Goal: Use online tool/utility: Utilize a website feature to perform a specific function

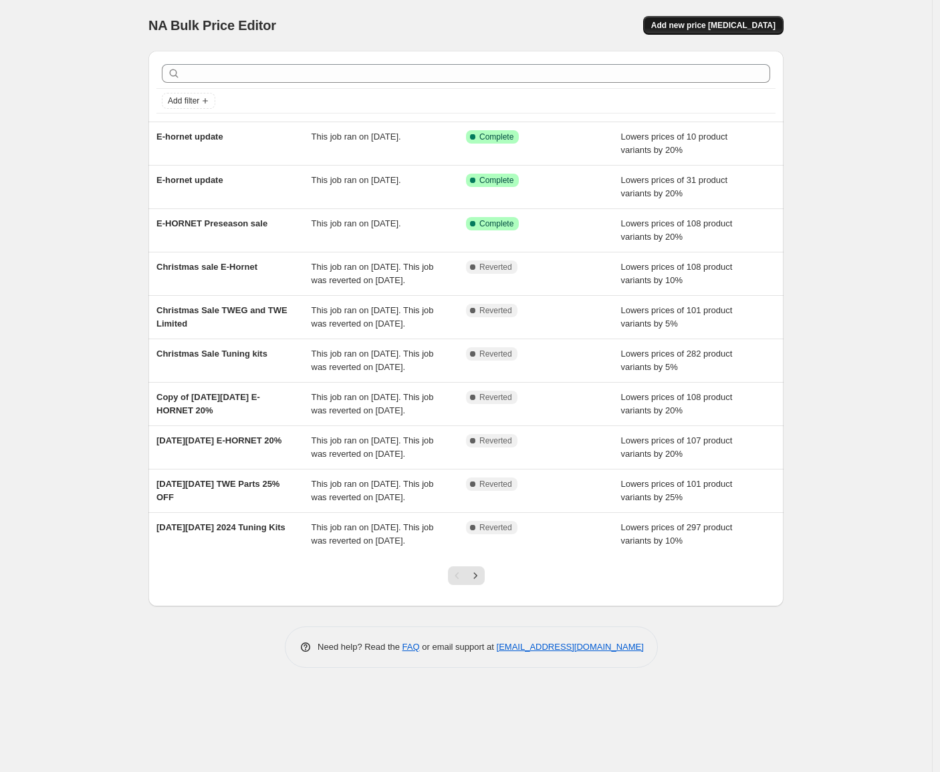
click at [738, 31] on button "Add new price [MEDICAL_DATA]" at bounding box center [713, 25] width 140 height 19
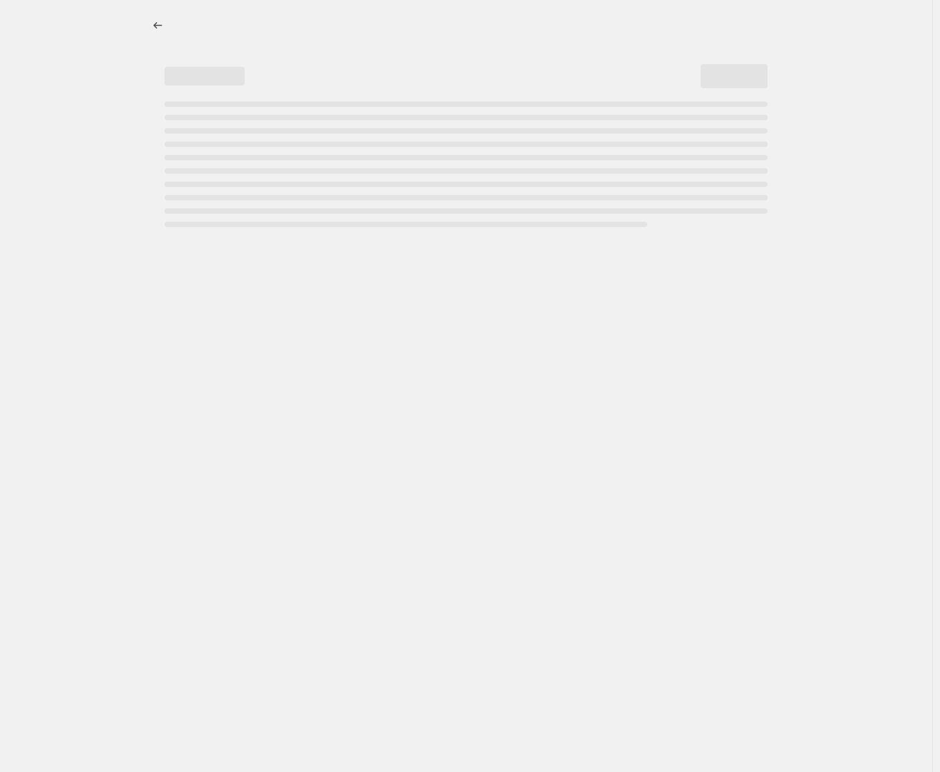
select select "percentage"
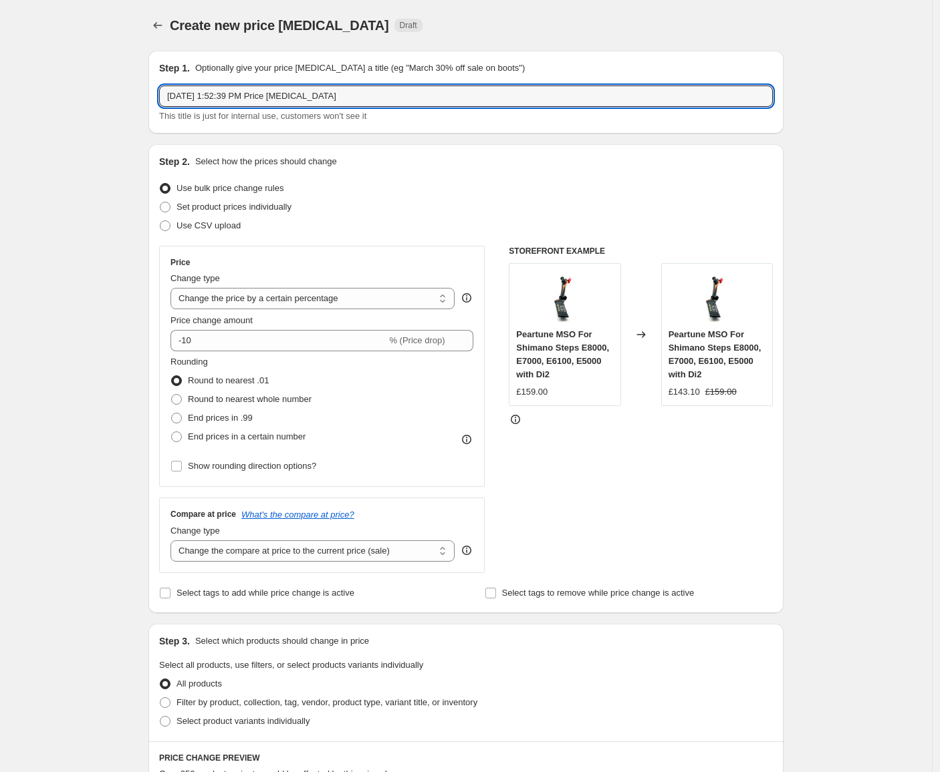
drag, startPoint x: 393, startPoint y: 95, endPoint x: 116, endPoint y: 55, distance: 280.1
click at [116, 55] on div "Create new price [MEDICAL_DATA]. This page is ready Create new price [MEDICAL_D…" at bounding box center [466, 714] width 932 height 1428
type input "Tuning kits LIMITED 25%"
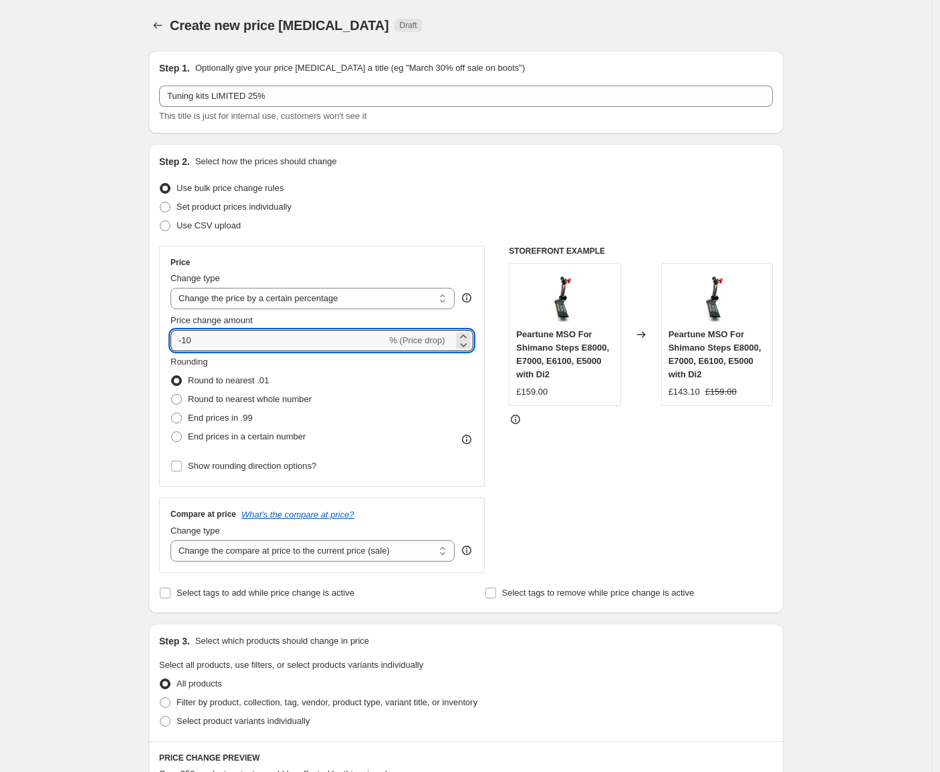
drag, startPoint x: 253, startPoint y: 338, endPoint x: 154, endPoint y: 336, distance: 98.3
click at [160, 336] on div "Step 2. Select how the prices should change Use bulk price change rules Set pro…" at bounding box center [465, 378] width 635 height 469
type input "2"
type input "-25"
click at [672, 480] on div "STOREFRONT EXAMPLE Peartune MSO For Shimano Steps E8000, E7000, E6100, E5000 wi…" at bounding box center [641, 409] width 264 height 327
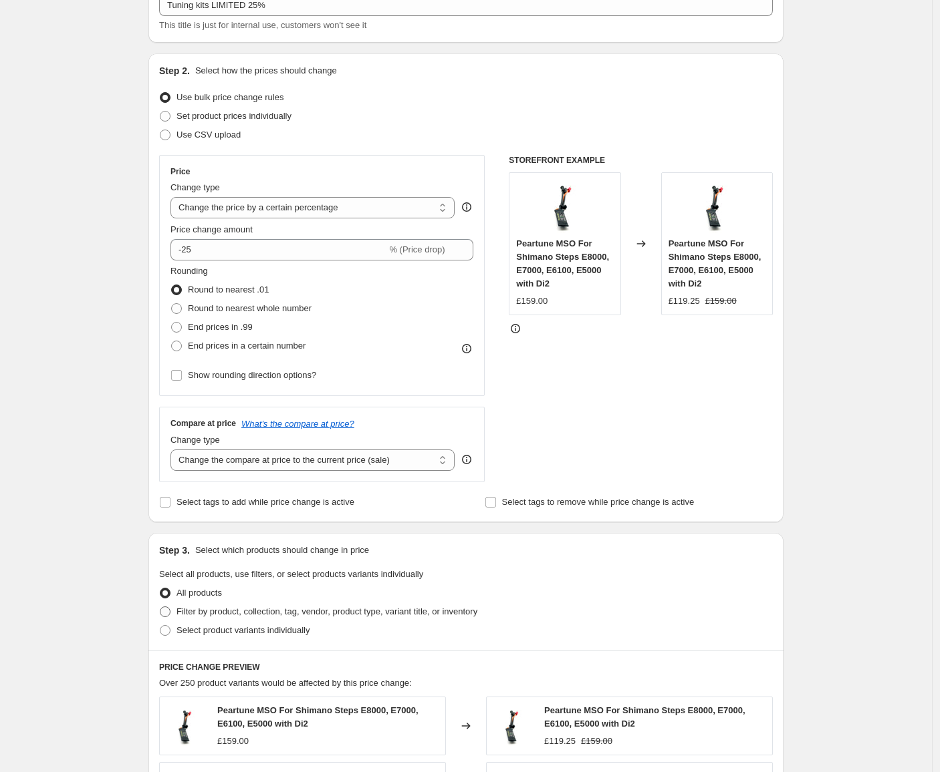
scroll to position [233, 0]
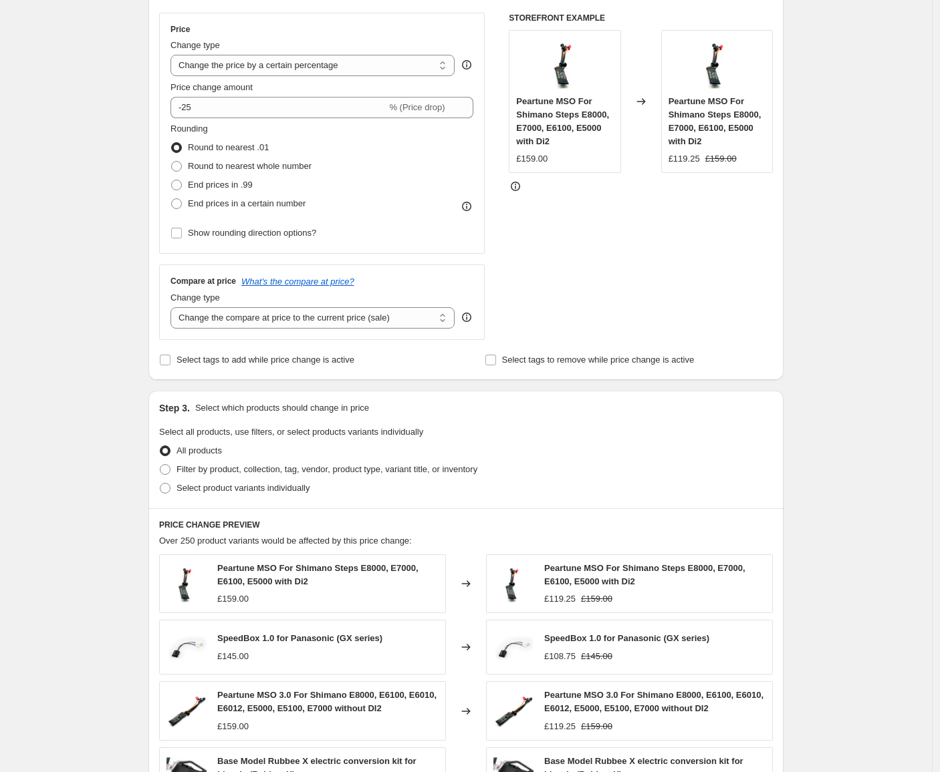
click at [229, 498] on div "Step 3. Select which products should change in price Select all products, use f…" at bounding box center [465, 450] width 635 height 118
click at [236, 492] on span "Select product variants individually" at bounding box center [242, 488] width 133 height 10
click at [160, 484] on input "Select product variants individually" at bounding box center [160, 483] width 1 height 1
radio input "true"
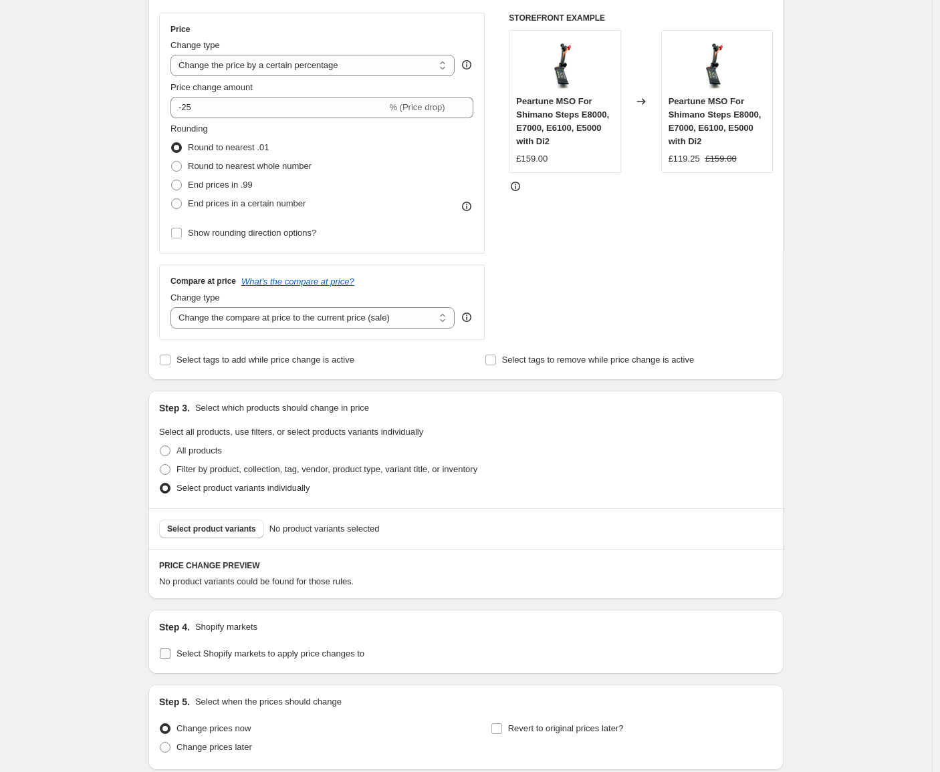
click at [257, 654] on span "Select Shopify markets to apply price changes to" at bounding box center [270, 654] width 188 height 10
click at [170, 654] on input "Select Shopify markets to apply price changes to" at bounding box center [165, 654] width 11 height 11
checkbox input "true"
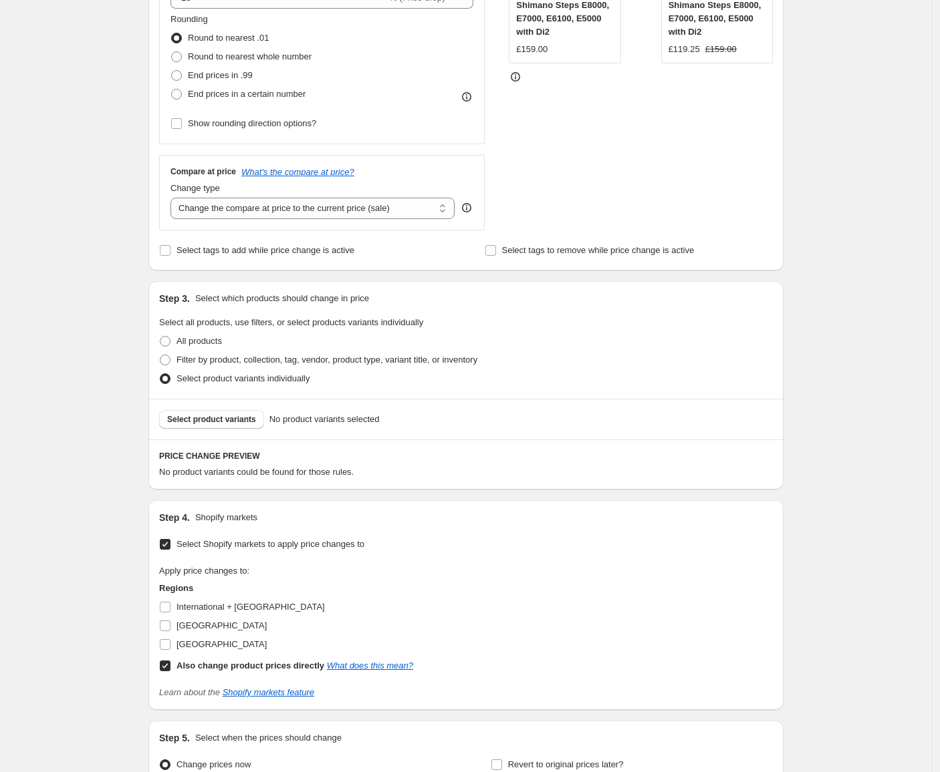
scroll to position [406, 0]
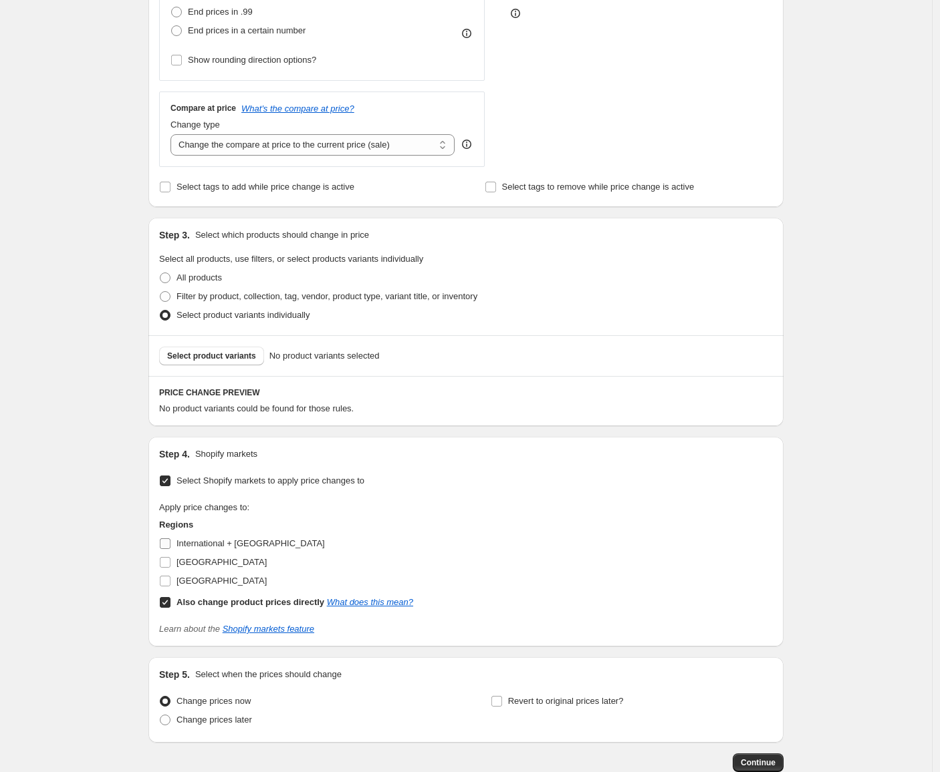
click at [204, 545] on span "International + [GEOGRAPHIC_DATA]" at bounding box center [250, 544] width 148 height 10
click at [170, 545] on input "International + [GEOGRAPHIC_DATA]" at bounding box center [165, 544] width 11 height 11
checkbox input "true"
click at [212, 570] on label "[GEOGRAPHIC_DATA]" at bounding box center [213, 562] width 108 height 19
click at [170, 568] on input "[GEOGRAPHIC_DATA]" at bounding box center [165, 562] width 11 height 11
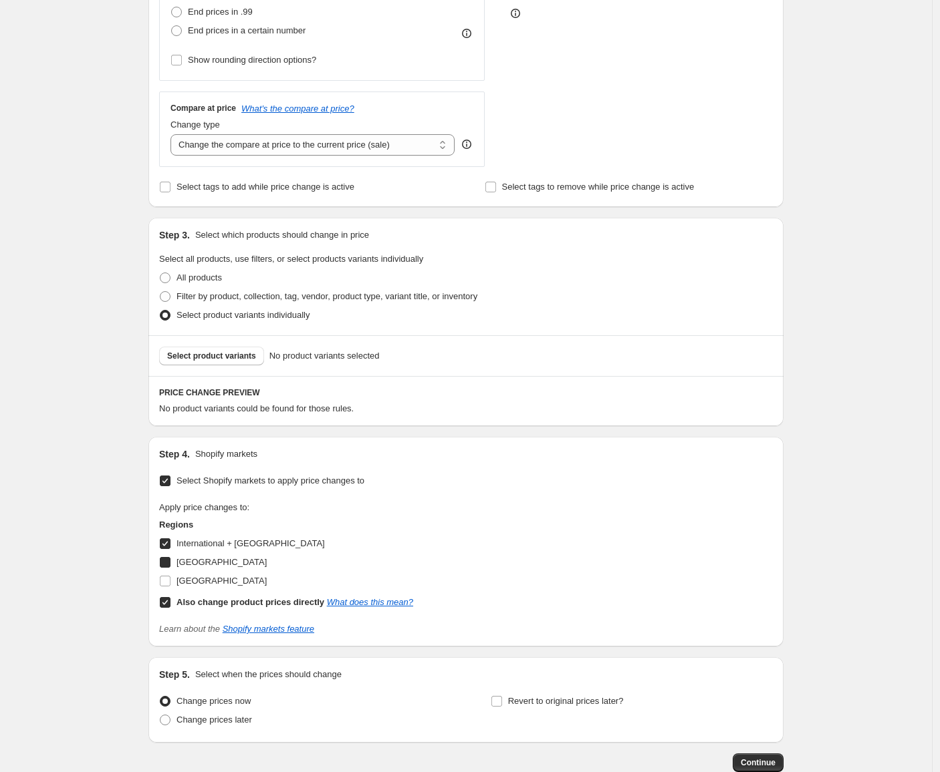
checkbox input "true"
click at [218, 586] on span "[GEOGRAPHIC_DATA]" at bounding box center [221, 581] width 90 height 10
click at [170, 586] on input "[GEOGRAPHIC_DATA]" at bounding box center [165, 581] width 11 height 11
checkbox input "true"
click at [239, 358] on span "Select product variants" at bounding box center [211, 356] width 89 height 11
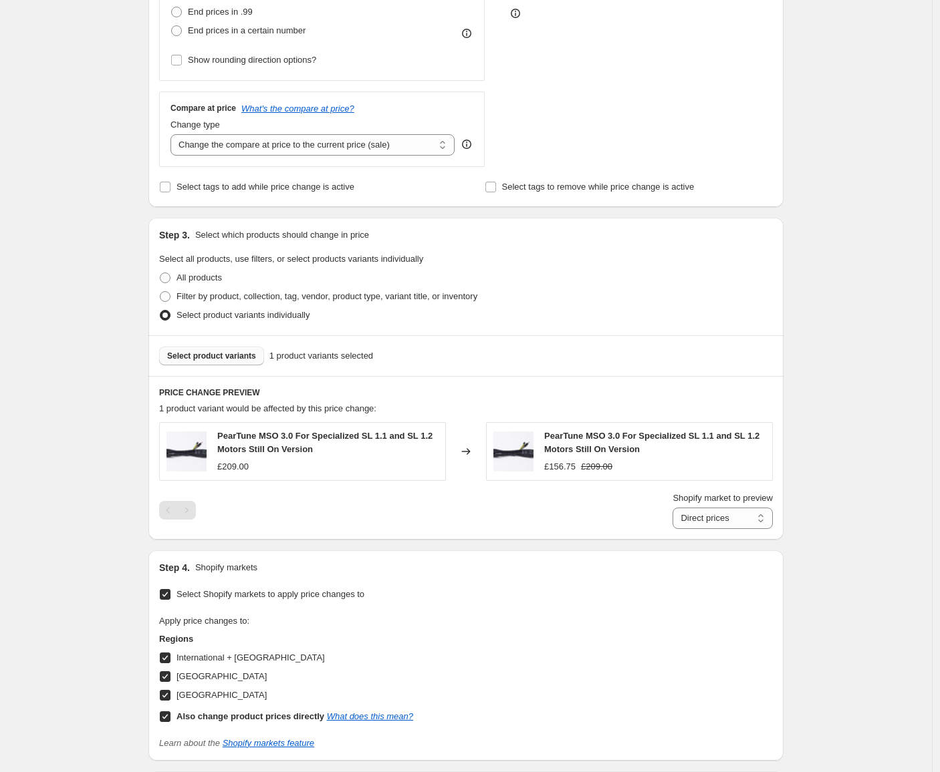
click at [241, 363] on button "Select product variants" at bounding box center [211, 356] width 105 height 19
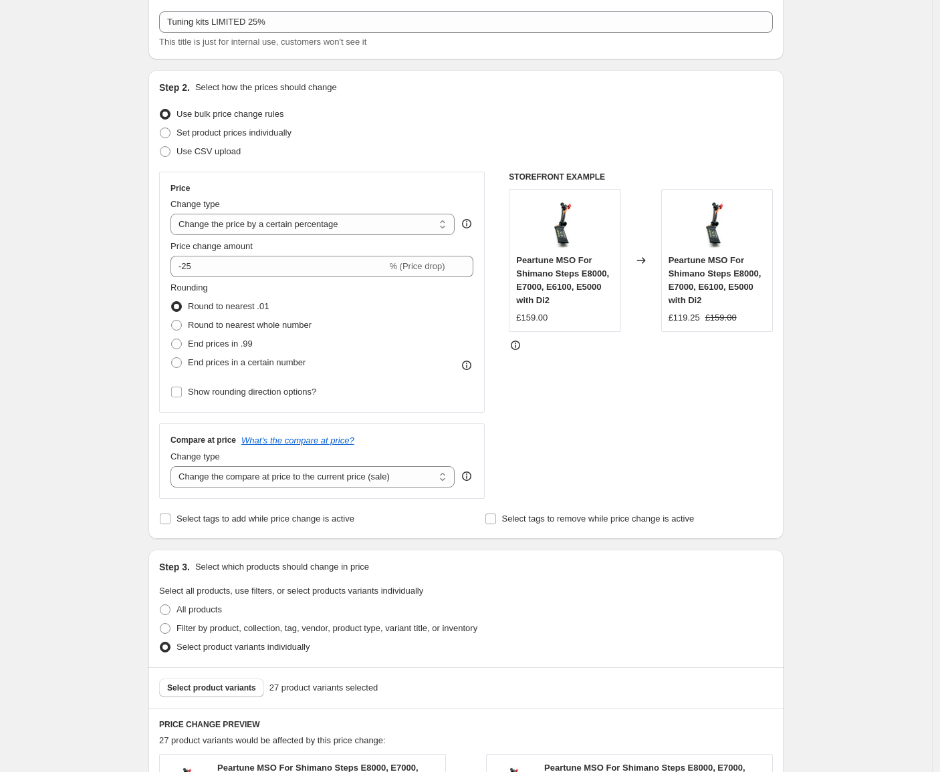
scroll to position [0, 0]
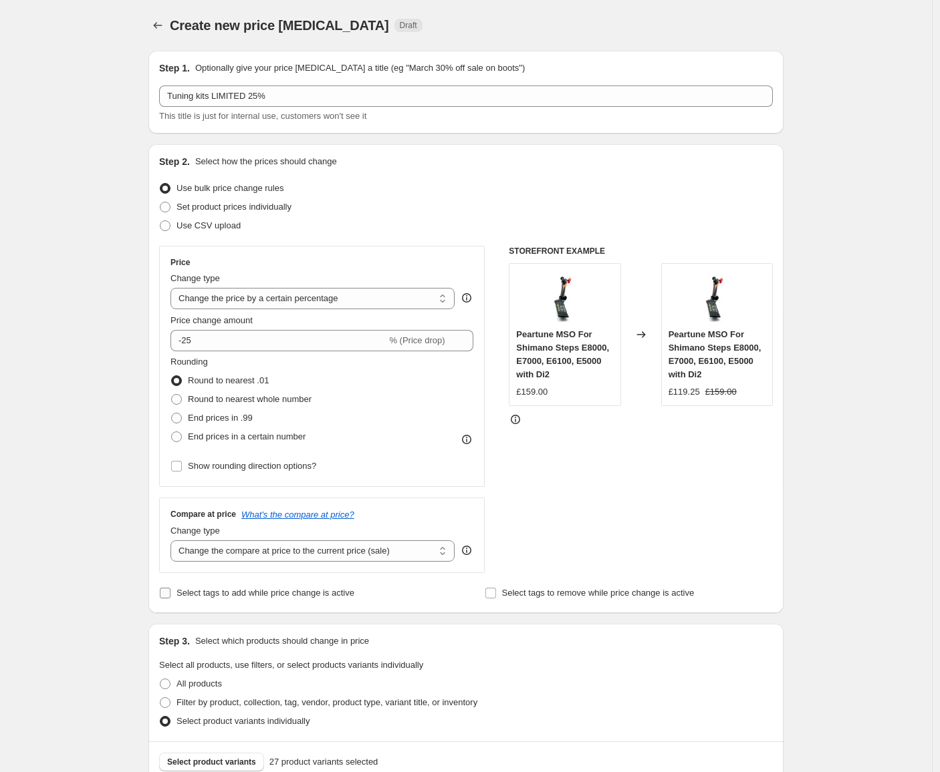
click at [303, 592] on span "Select tags to add while price change is active" at bounding box center [265, 593] width 178 height 10
click at [170, 592] on input "Select tags to add while price change is active" at bounding box center [165, 593] width 11 height 11
checkbox input "true"
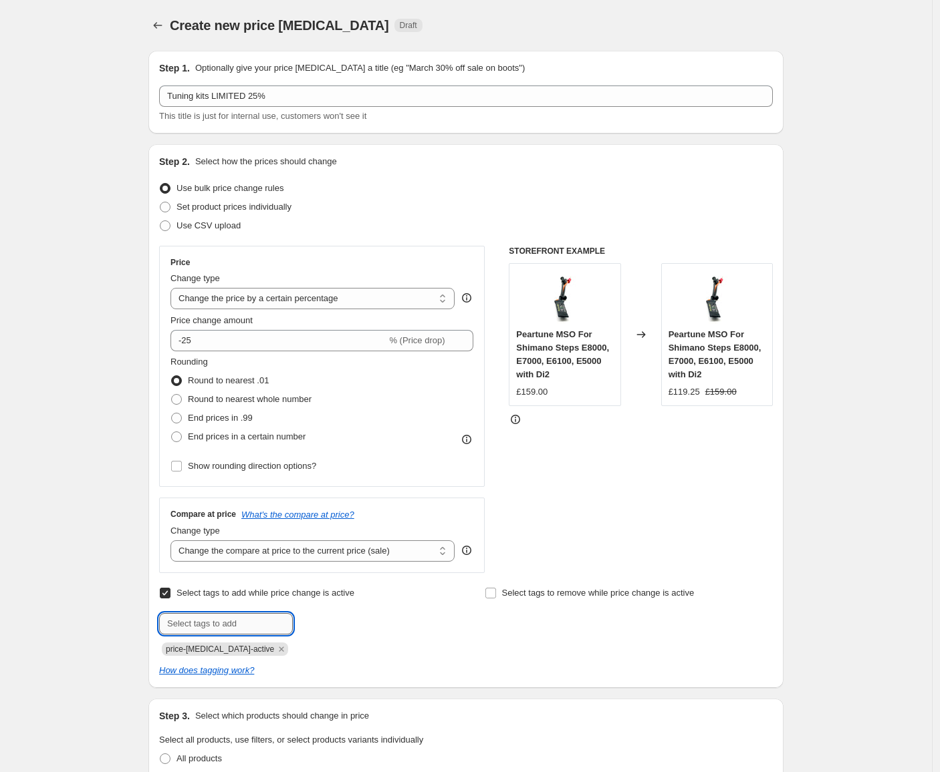
click at [227, 623] on input "text" at bounding box center [226, 623] width 134 height 21
type input "TUNING-KIT-SALE"
click at [354, 623] on span "TUNING-KIT-S..." at bounding box center [352, 622] width 61 height 9
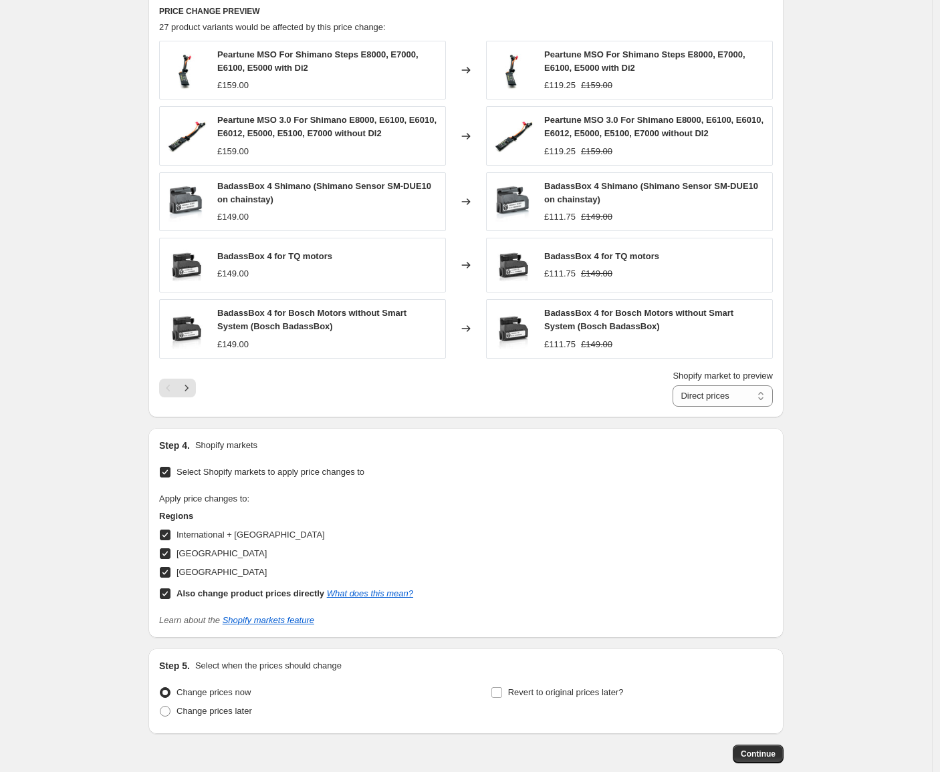
scroll to position [936, 0]
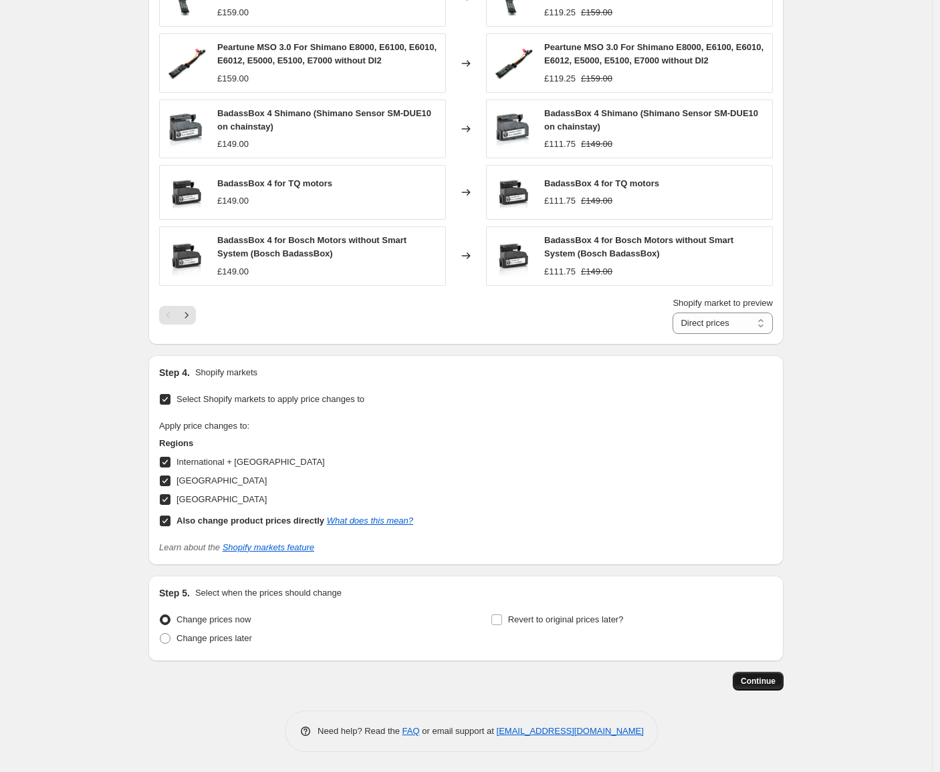
click at [763, 680] on span "Continue" at bounding box center [757, 681] width 35 height 11
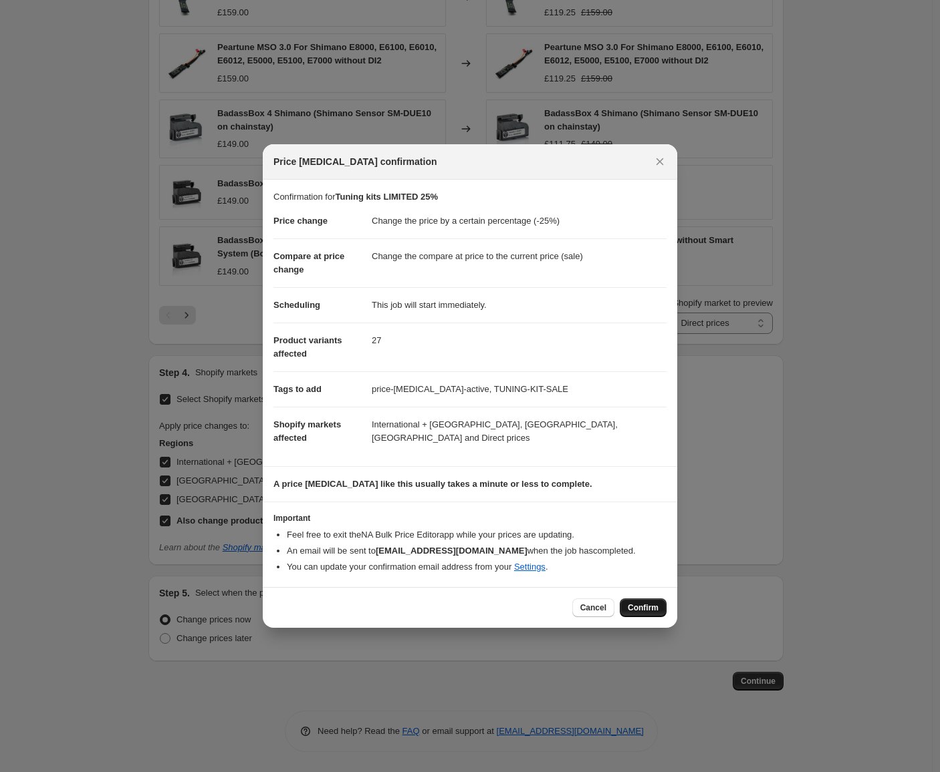
click at [633, 603] on span "Confirm" at bounding box center [642, 608] width 31 height 11
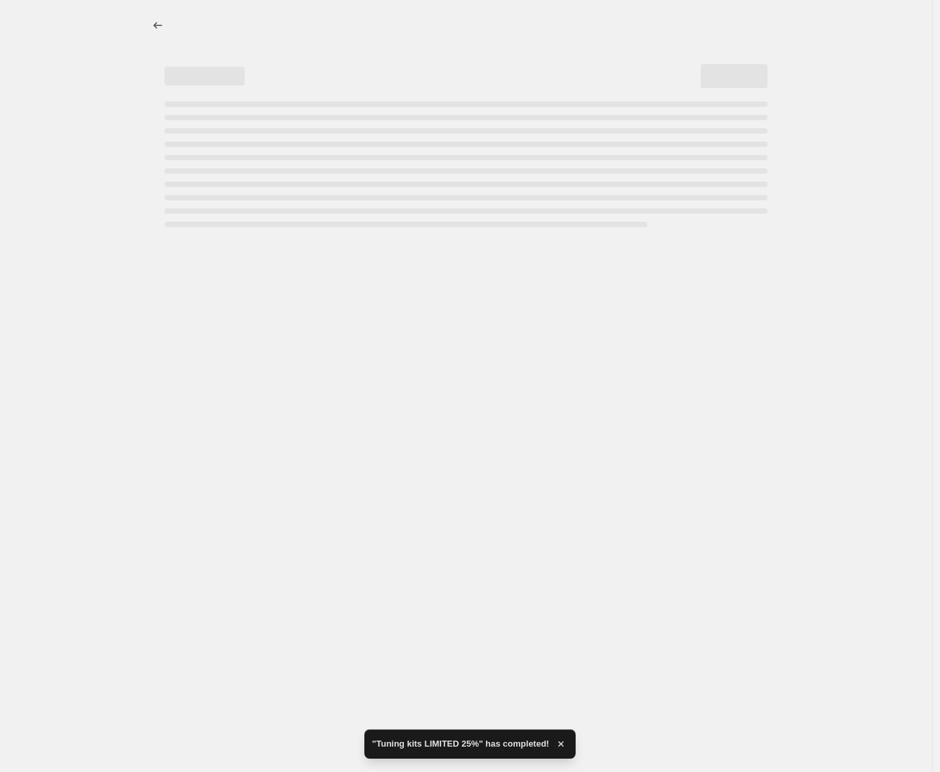
select select "percentage"
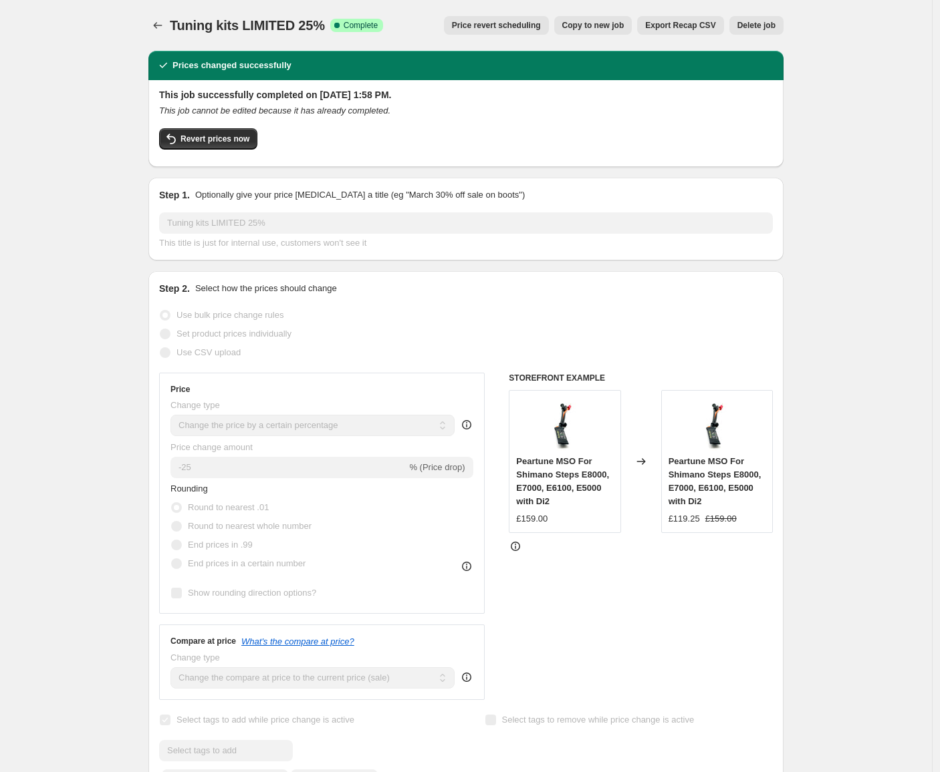
click at [152, 35] on div "Tuning kits LIMITED 25%. This page is ready Tuning kits LIMITED 25% Success Com…" at bounding box center [465, 25] width 635 height 51
click at [159, 29] on icon "Price change jobs" at bounding box center [157, 25] width 13 height 13
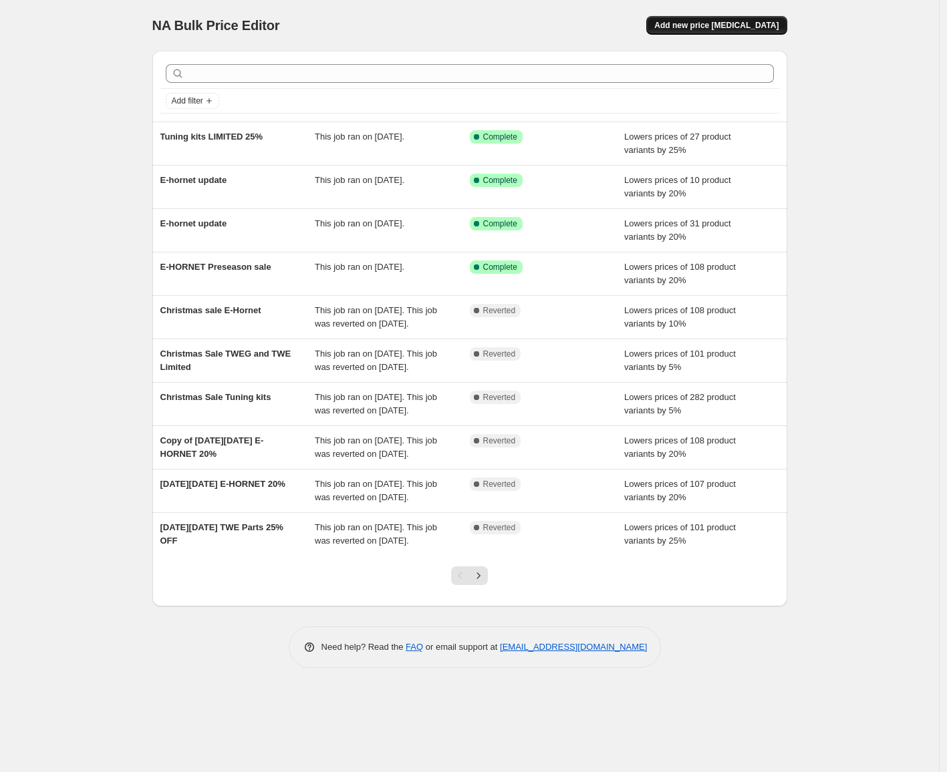
click at [763, 21] on span "Add new price [MEDICAL_DATA]" at bounding box center [716, 25] width 124 height 11
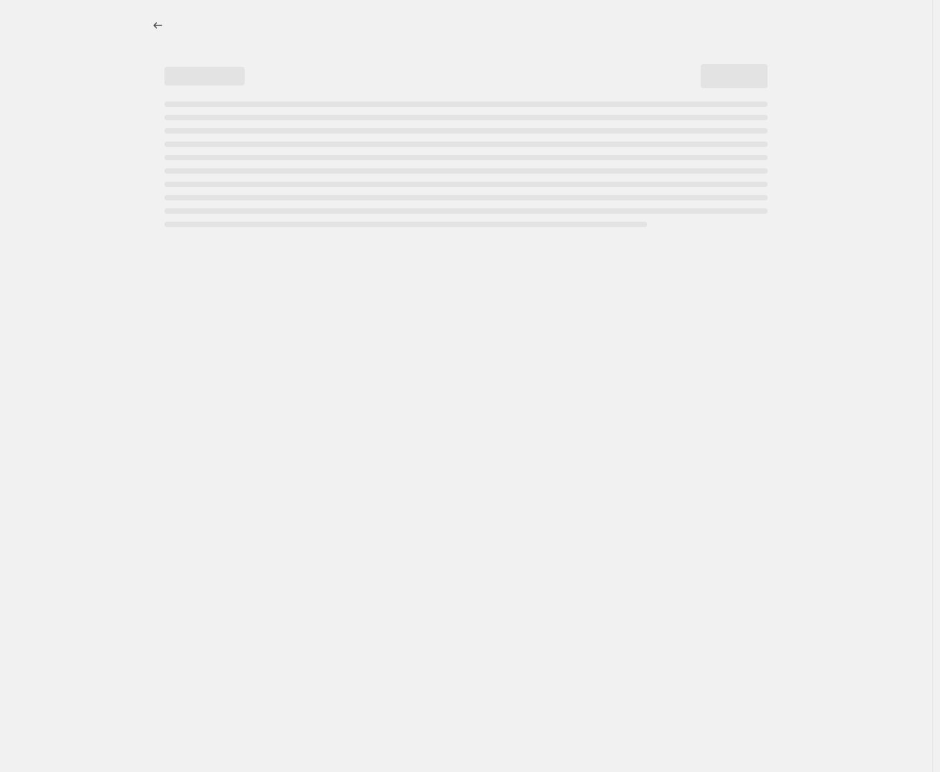
select select "percentage"
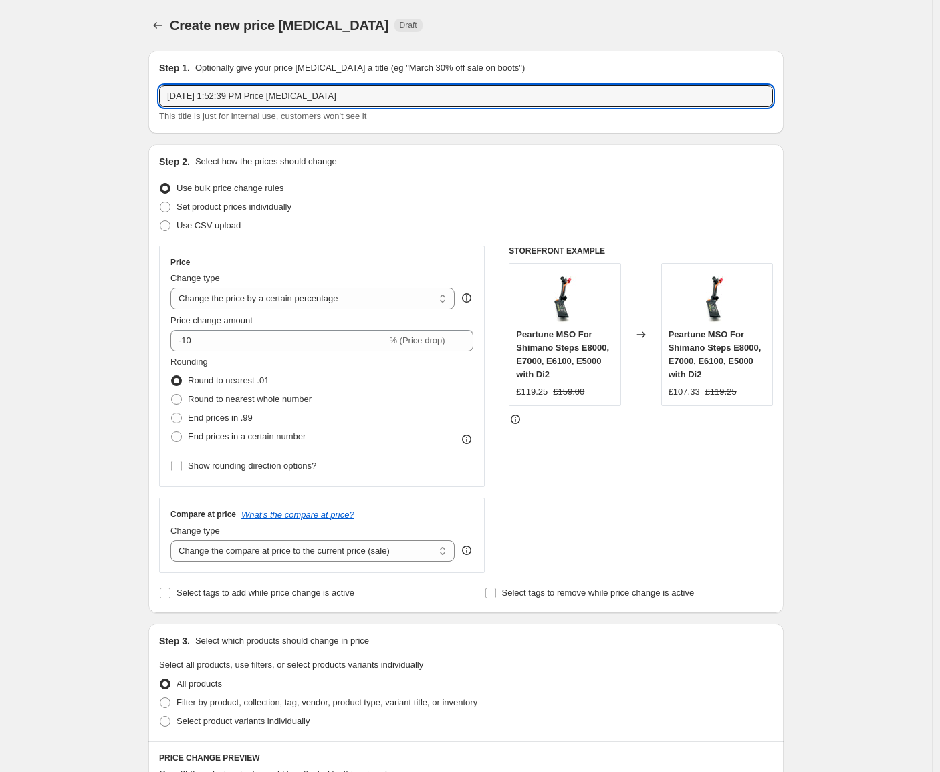
drag, startPoint x: 387, startPoint y: 102, endPoint x: 35, endPoint y: 87, distance: 351.8
click at [52, 87] on div "Create new price [MEDICAL_DATA]. This page is ready Create new price [MEDICAL_D…" at bounding box center [466, 714] width 932 height 1428
type input "Tuning kits LIMITED 50%"
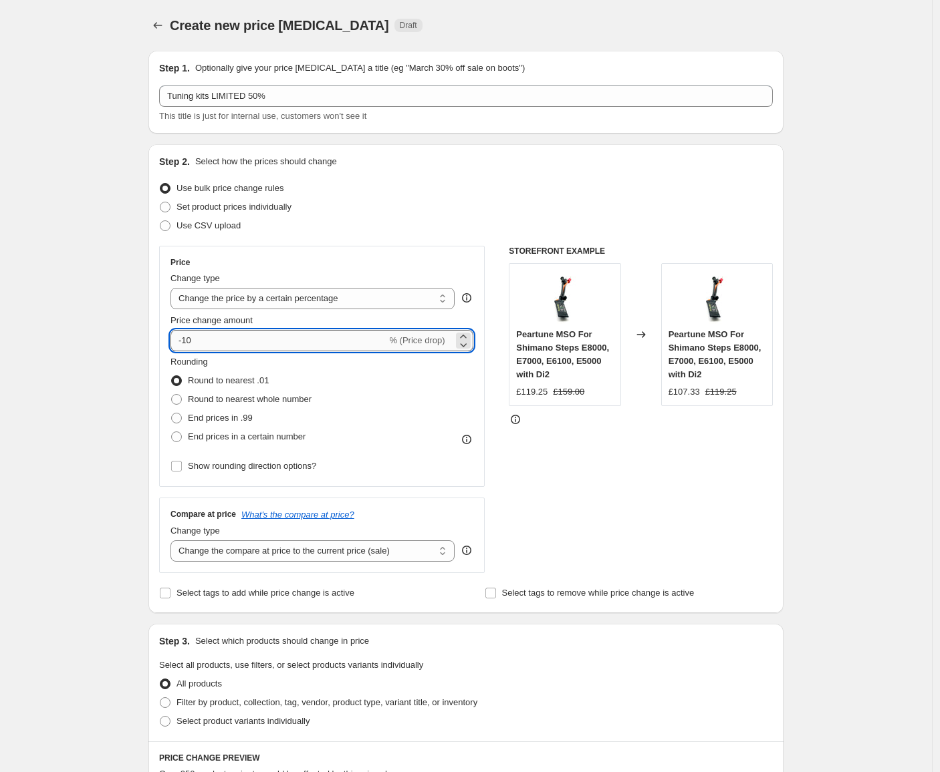
drag, startPoint x: 281, startPoint y: 333, endPoint x: 223, endPoint y: 337, distance: 58.3
click at [223, 337] on input "-10" at bounding box center [278, 340] width 216 height 21
type input "-1"
type input "-50"
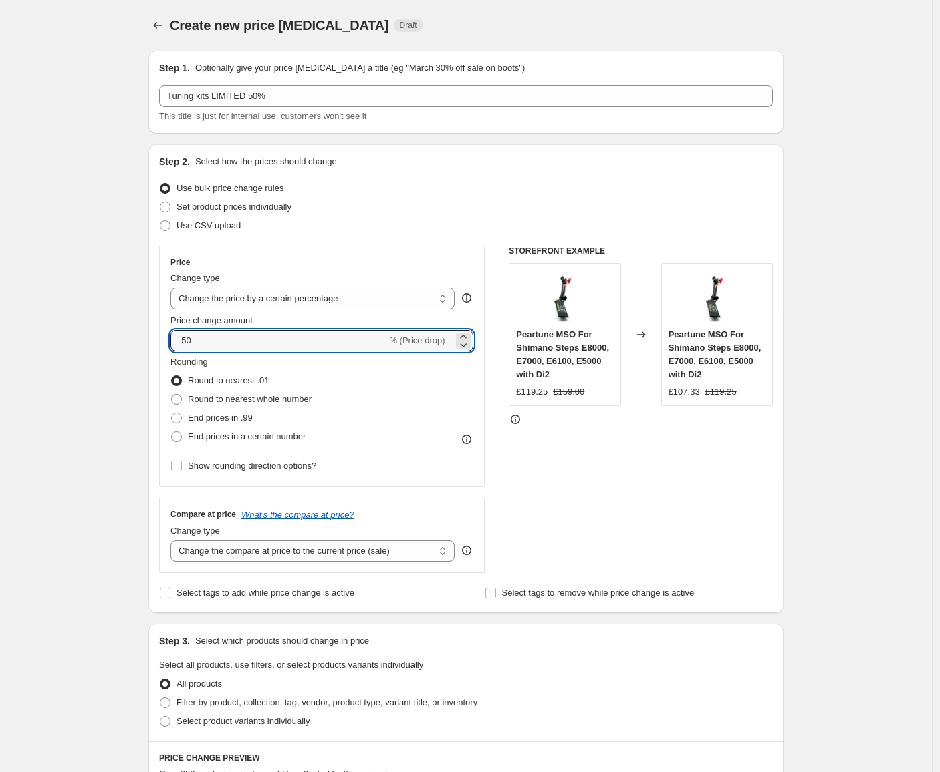
click at [14, 378] on div "Create new price [MEDICAL_DATA]. This page is ready Create new price [MEDICAL_D…" at bounding box center [466, 714] width 932 height 1428
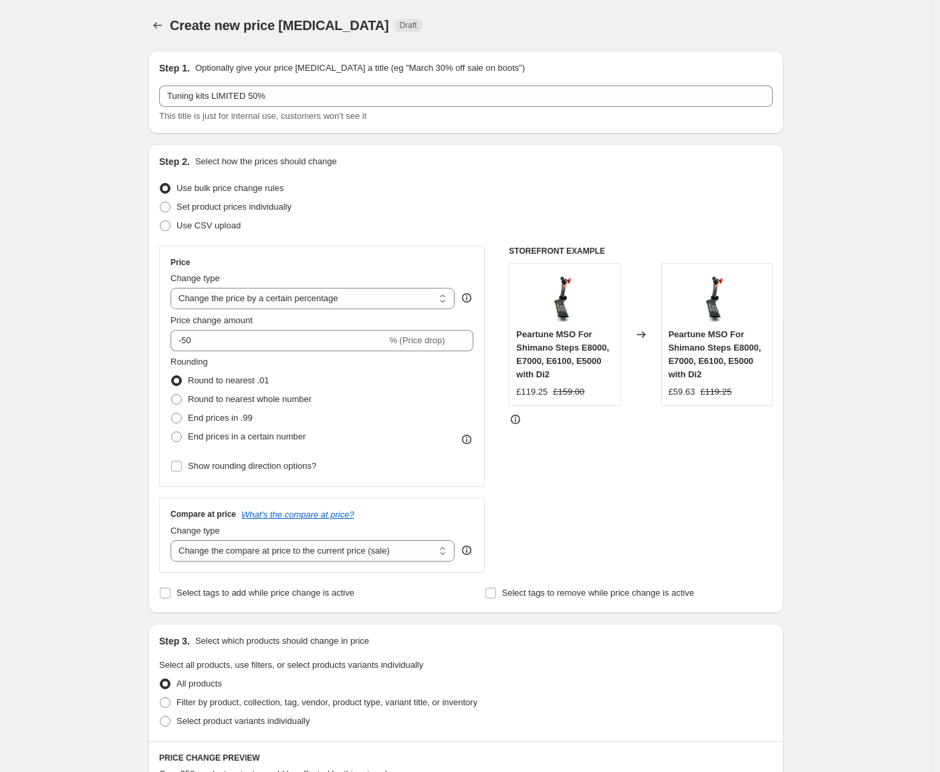
scroll to position [105, 0]
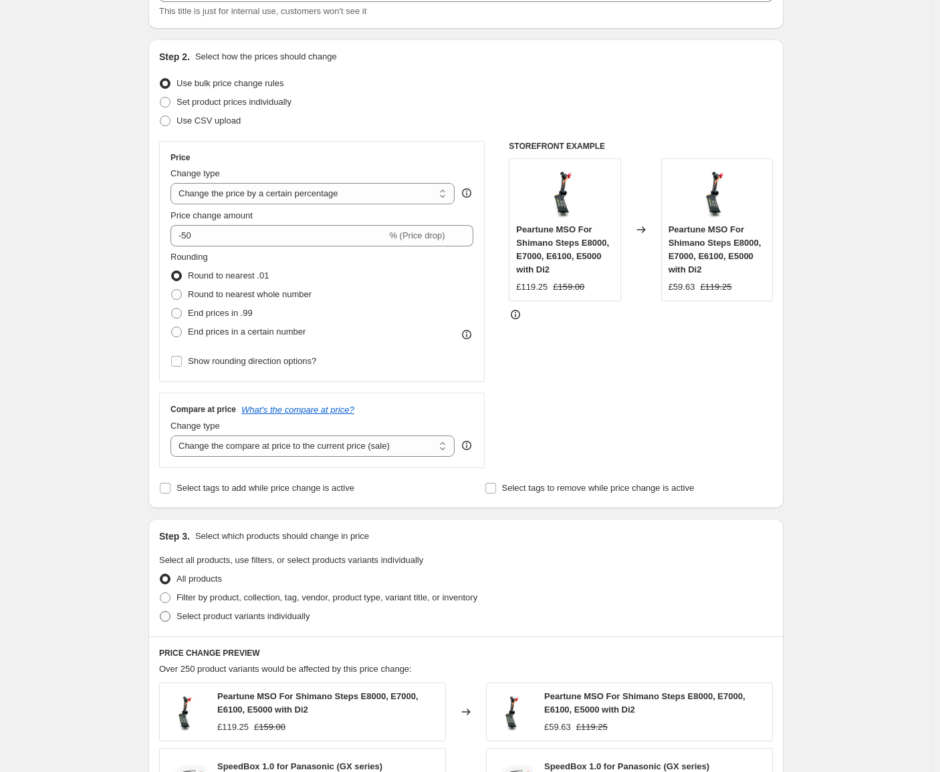
click at [309, 616] on span "Select product variants individually" at bounding box center [242, 616] width 133 height 10
click at [160, 612] on input "Select product variants individually" at bounding box center [160, 611] width 1 height 1
radio input "true"
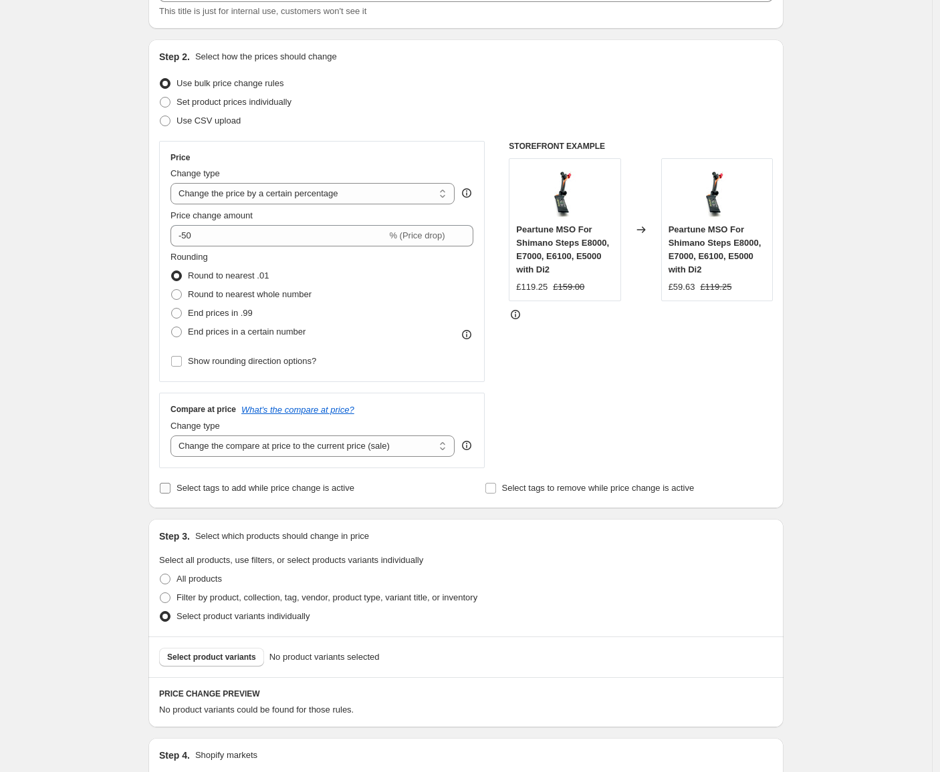
click at [284, 490] on span "Select tags to add while price change is active" at bounding box center [265, 488] width 178 height 10
click at [170, 490] on input "Select tags to add while price change is active" at bounding box center [165, 488] width 11 height 11
checkbox input "true"
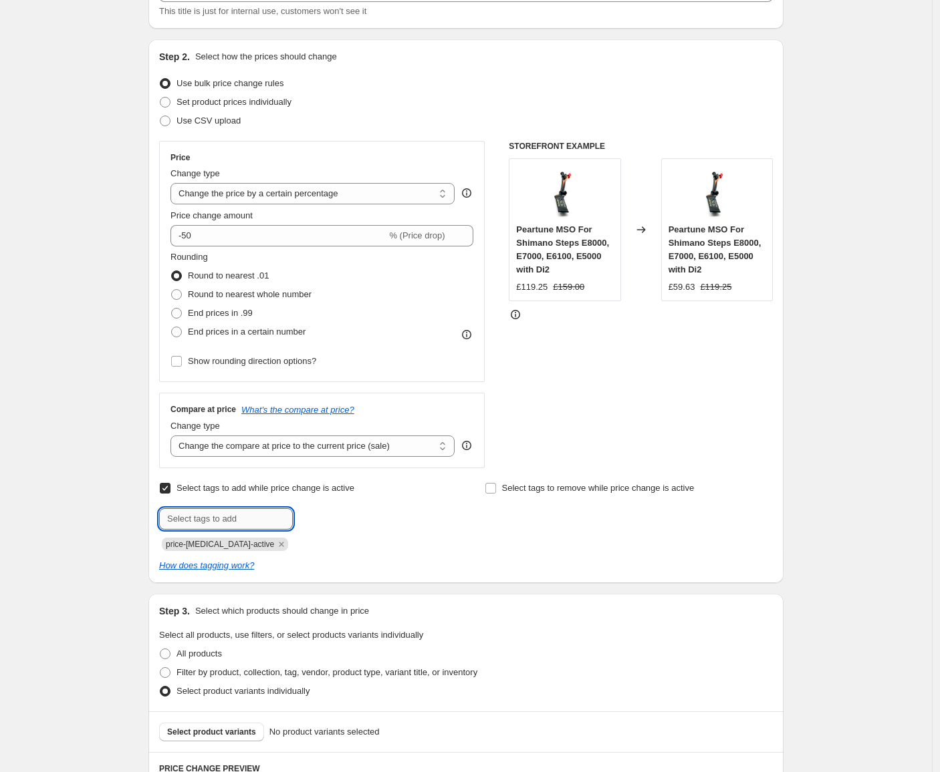
click at [283, 519] on input "text" at bounding box center [226, 519] width 134 height 21
type input "TUNING-KIT-SALE"
click at [486, 552] on div "Select tags to add while price change is active Submit TUNING-KIT-SALE Add TUNI…" at bounding box center [465, 526] width 613 height 94
click at [367, 516] on span "TUNING-KIT-S..." at bounding box center [352, 517] width 61 height 9
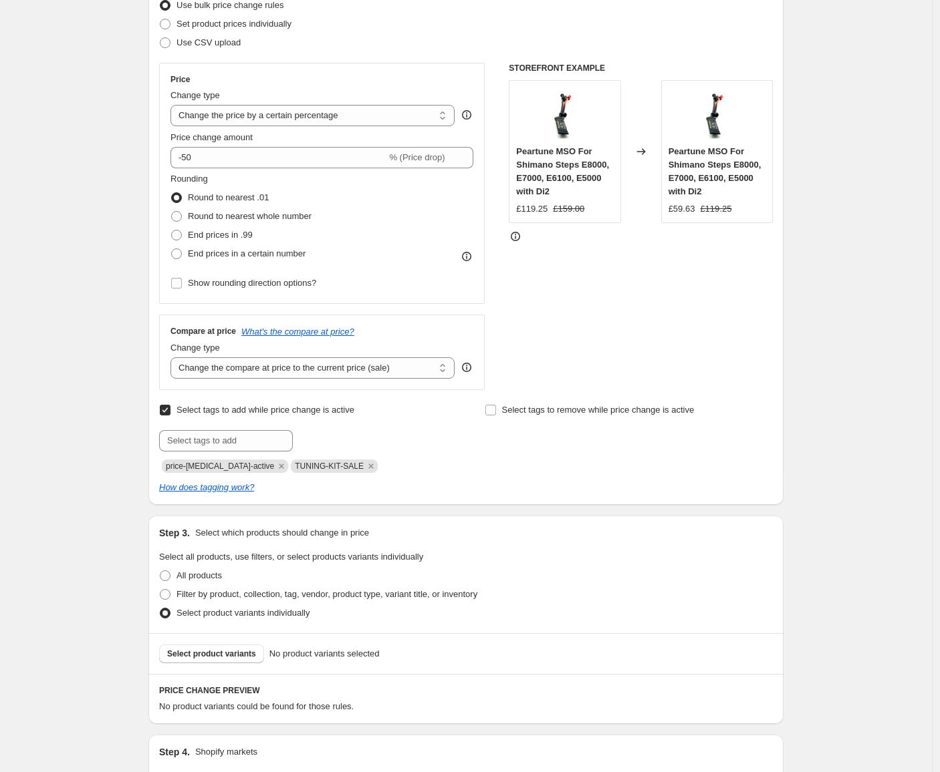
scroll to position [417, 0]
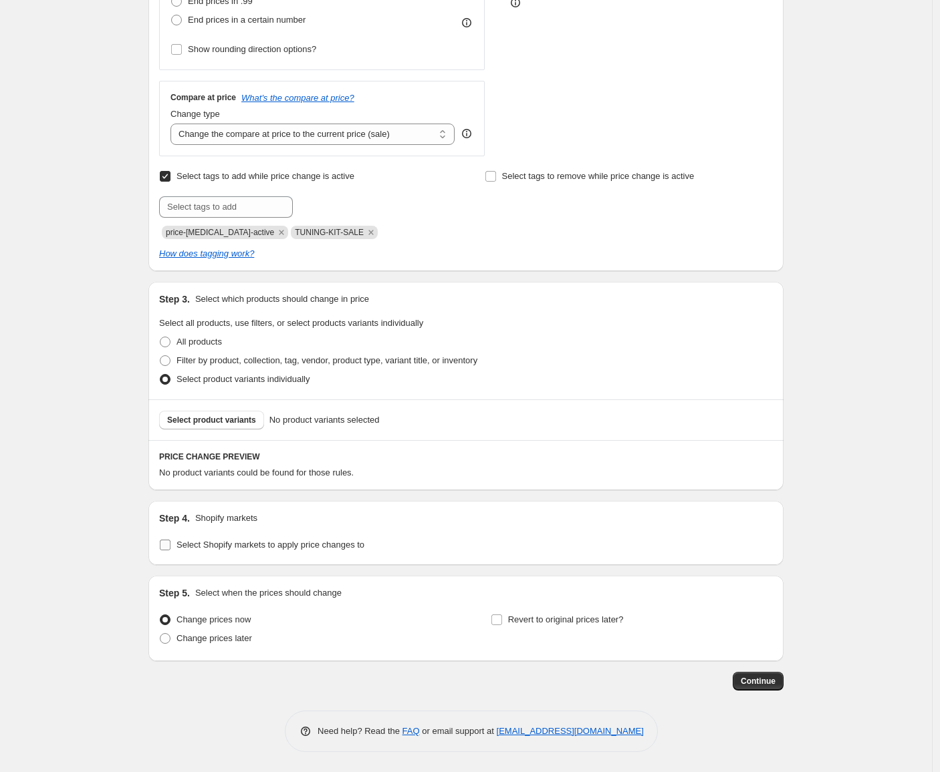
click at [198, 553] on label "Select Shopify markets to apply price changes to" at bounding box center [261, 545] width 205 height 19
click at [170, 551] on input "Select Shopify markets to apply price changes to" at bounding box center [165, 545] width 11 height 11
checkbox input "true"
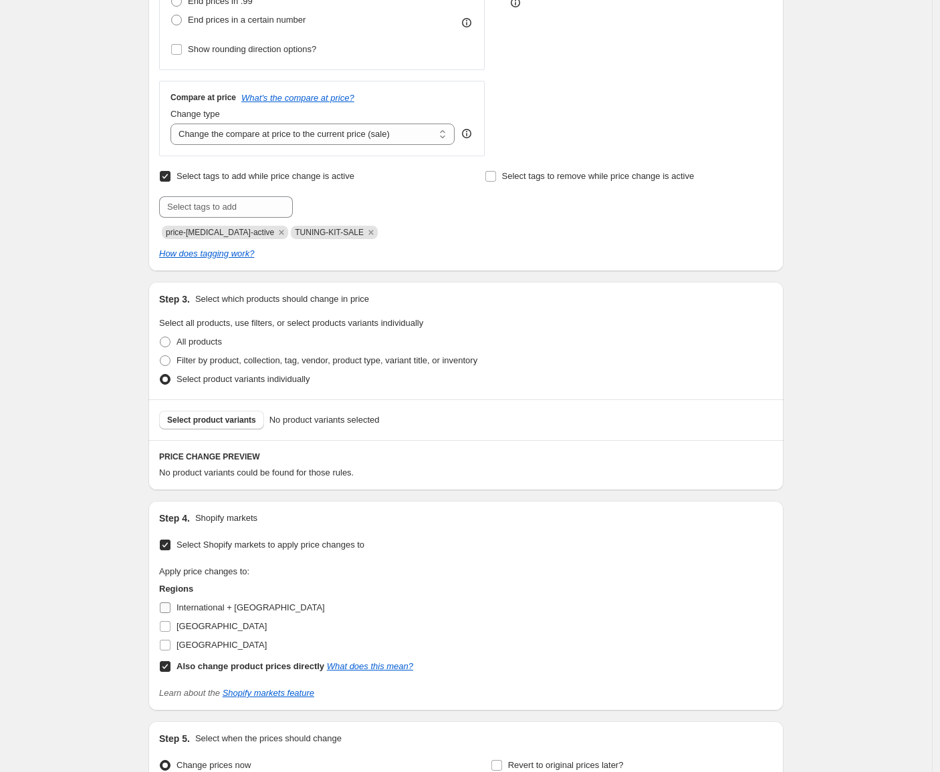
click at [206, 604] on span "International + [GEOGRAPHIC_DATA]" at bounding box center [250, 608] width 148 height 10
click at [170, 604] on input "International + [GEOGRAPHIC_DATA]" at bounding box center [165, 608] width 11 height 11
checkbox input "true"
click at [210, 629] on span "[GEOGRAPHIC_DATA]" at bounding box center [221, 626] width 90 height 10
click at [170, 629] on input "[GEOGRAPHIC_DATA]" at bounding box center [165, 626] width 11 height 11
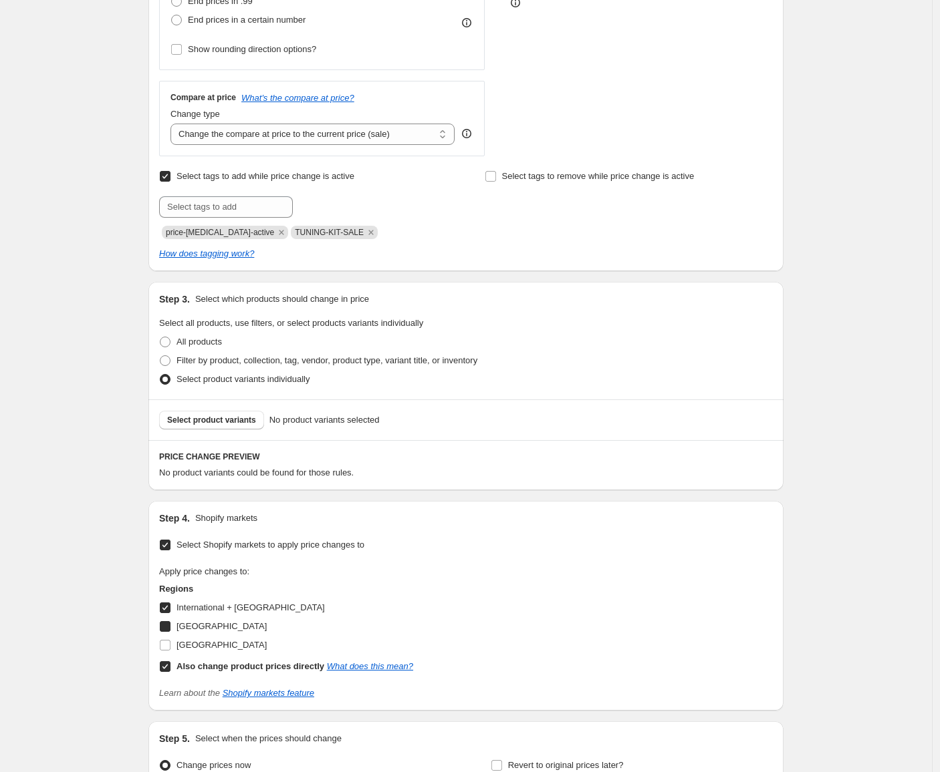
checkbox input "true"
click at [215, 643] on span "[GEOGRAPHIC_DATA]" at bounding box center [221, 645] width 90 height 10
click at [170, 643] on input "[GEOGRAPHIC_DATA]" at bounding box center [165, 645] width 11 height 11
checkbox input "true"
click at [209, 422] on span "Select product variants" at bounding box center [211, 420] width 89 height 11
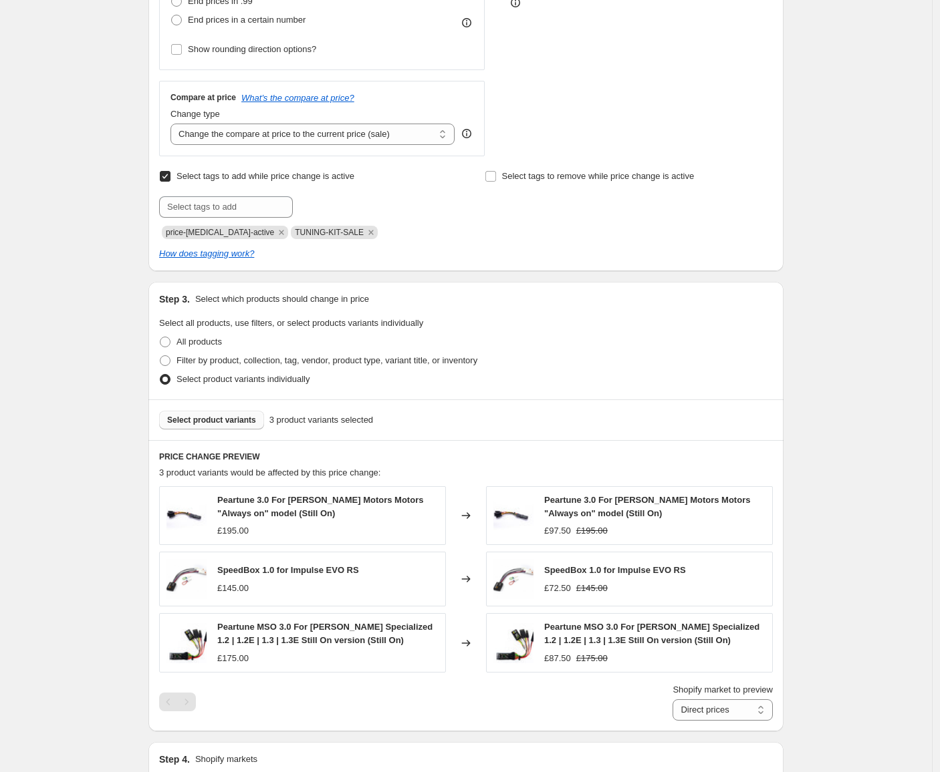
click at [252, 405] on div "Select product variants 3 product variants selected" at bounding box center [465, 420] width 635 height 41
click at [249, 414] on button "Select product variants" at bounding box center [211, 420] width 105 height 19
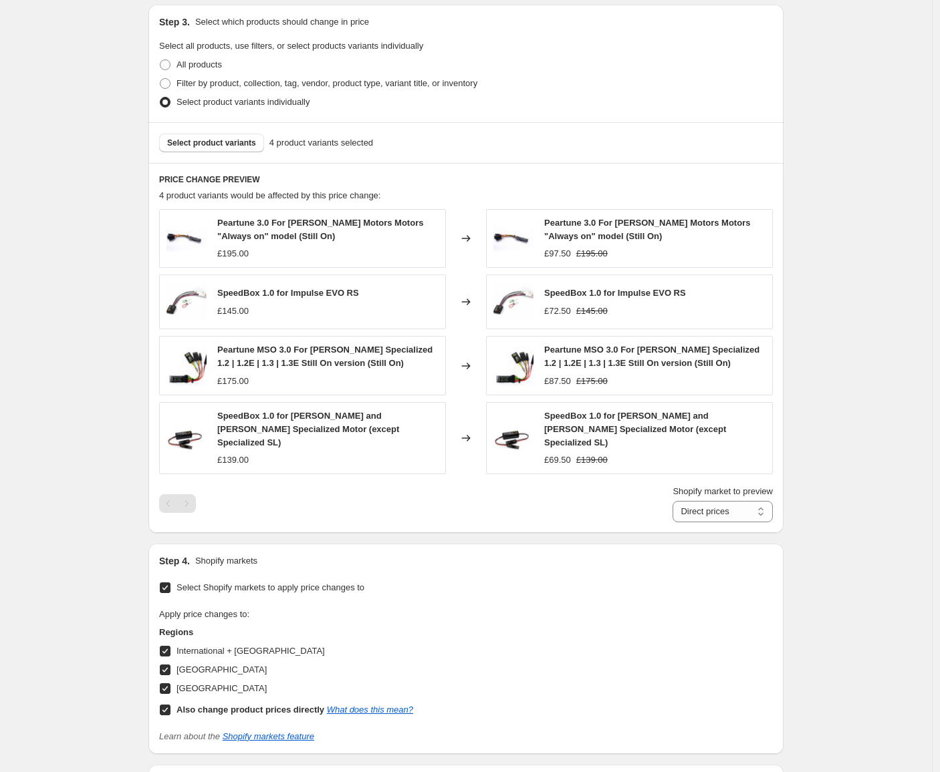
scroll to position [869, 0]
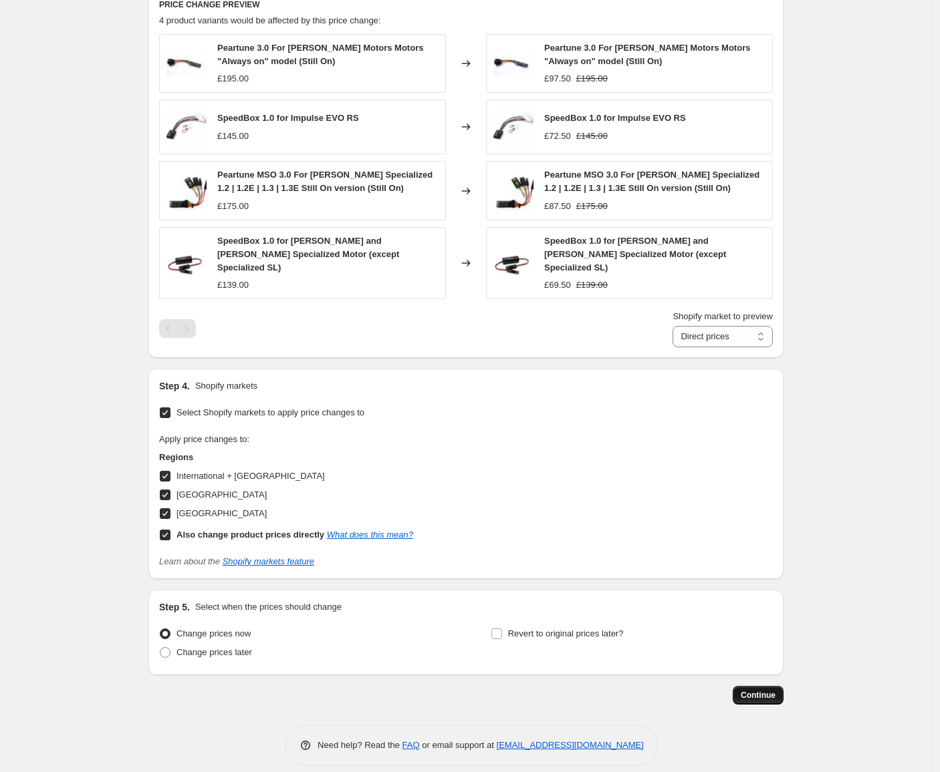
click at [764, 690] on span "Continue" at bounding box center [757, 695] width 35 height 11
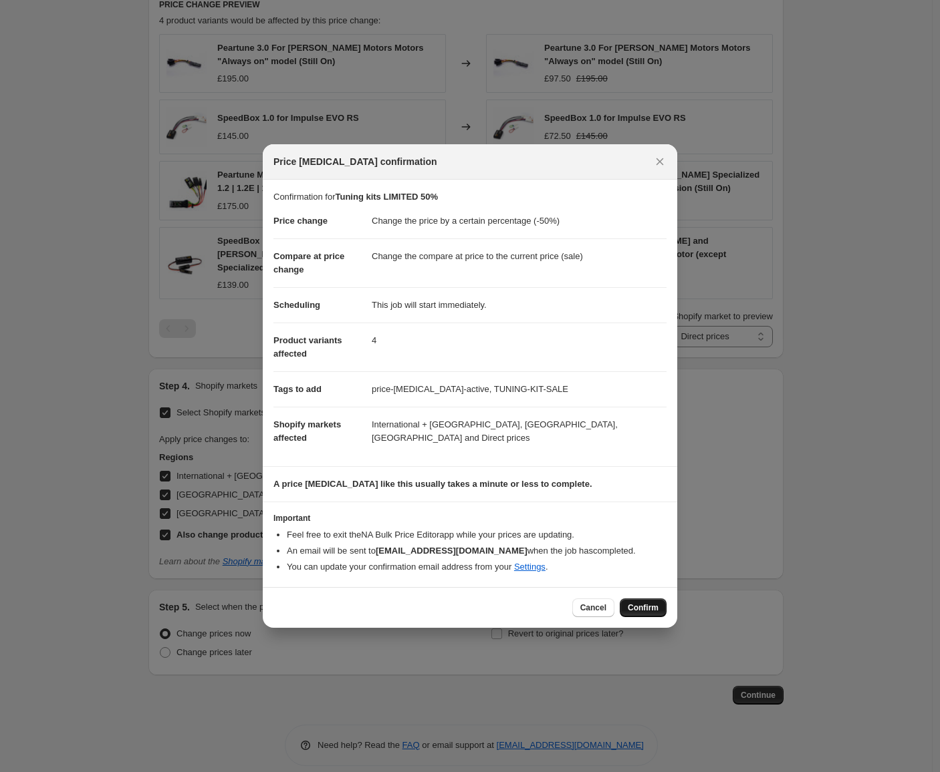
click at [632, 611] on span "Confirm" at bounding box center [642, 608] width 31 height 11
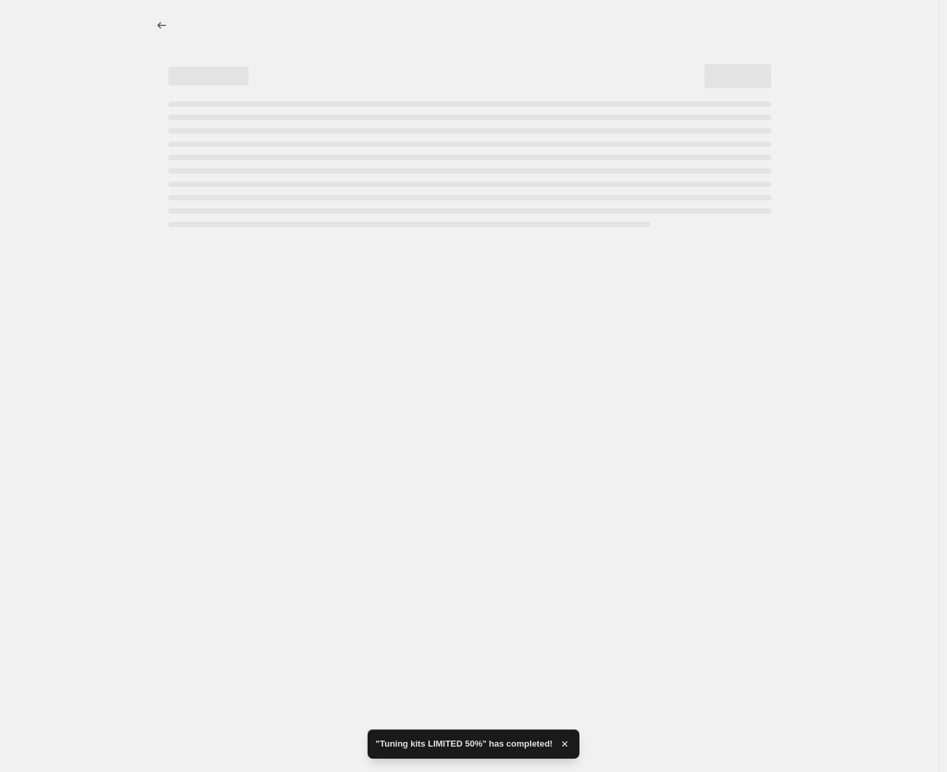
select select "percentage"
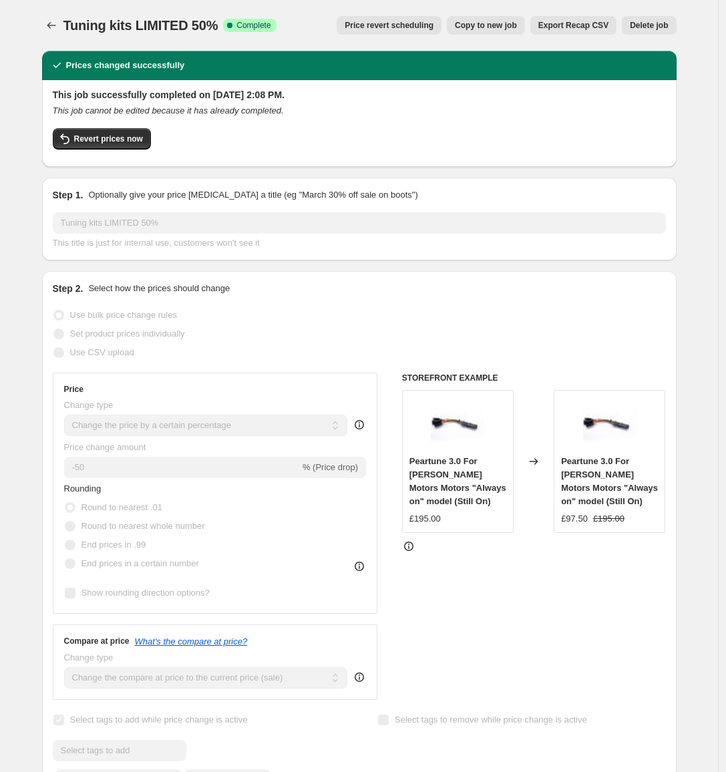
scroll to position [155, 0]
